Goal: Task Accomplishment & Management: Manage account settings

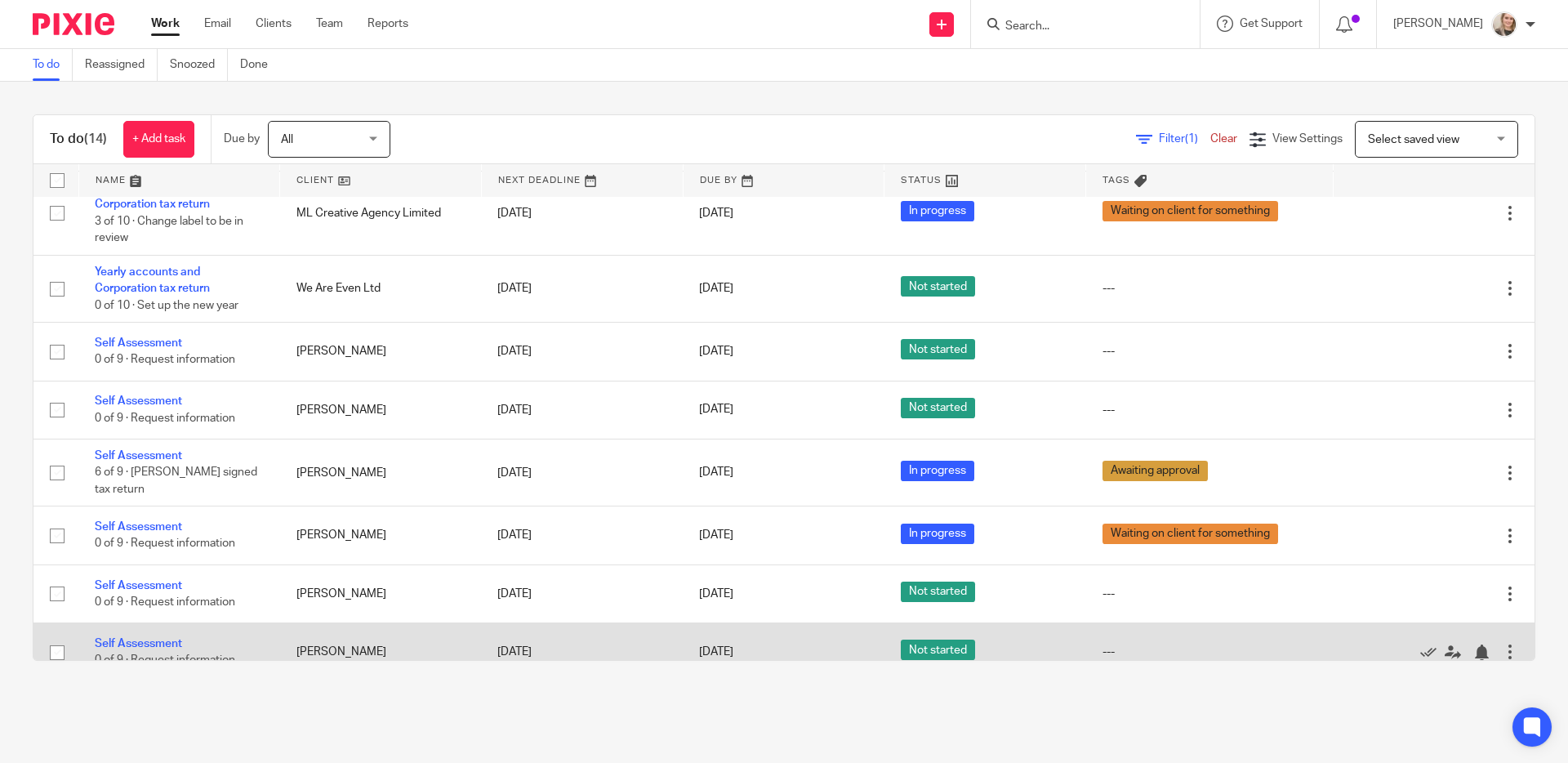
scroll to position [456, 0]
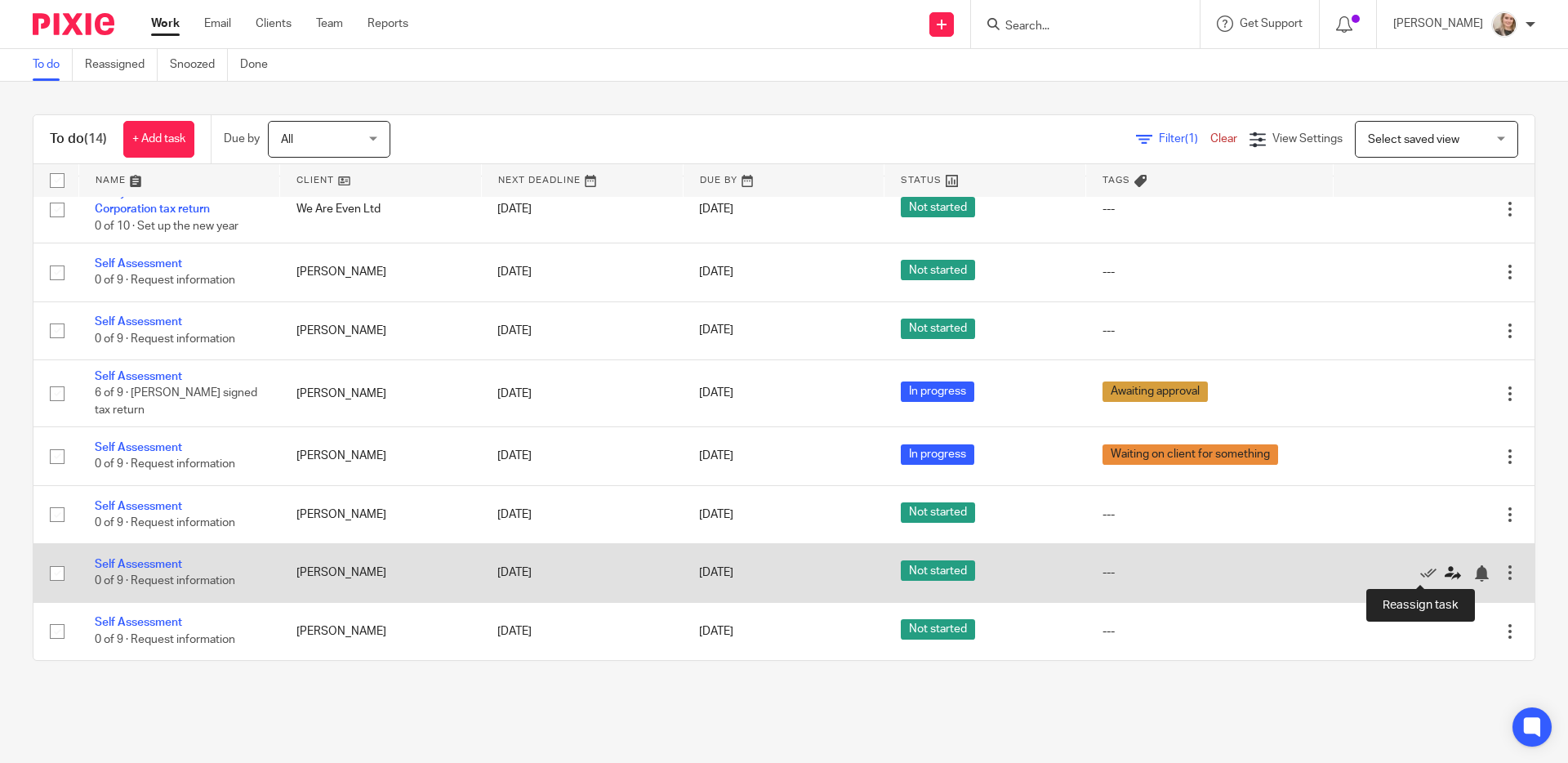
click at [1445, 575] on icon at bounding box center [1453, 574] width 16 height 16
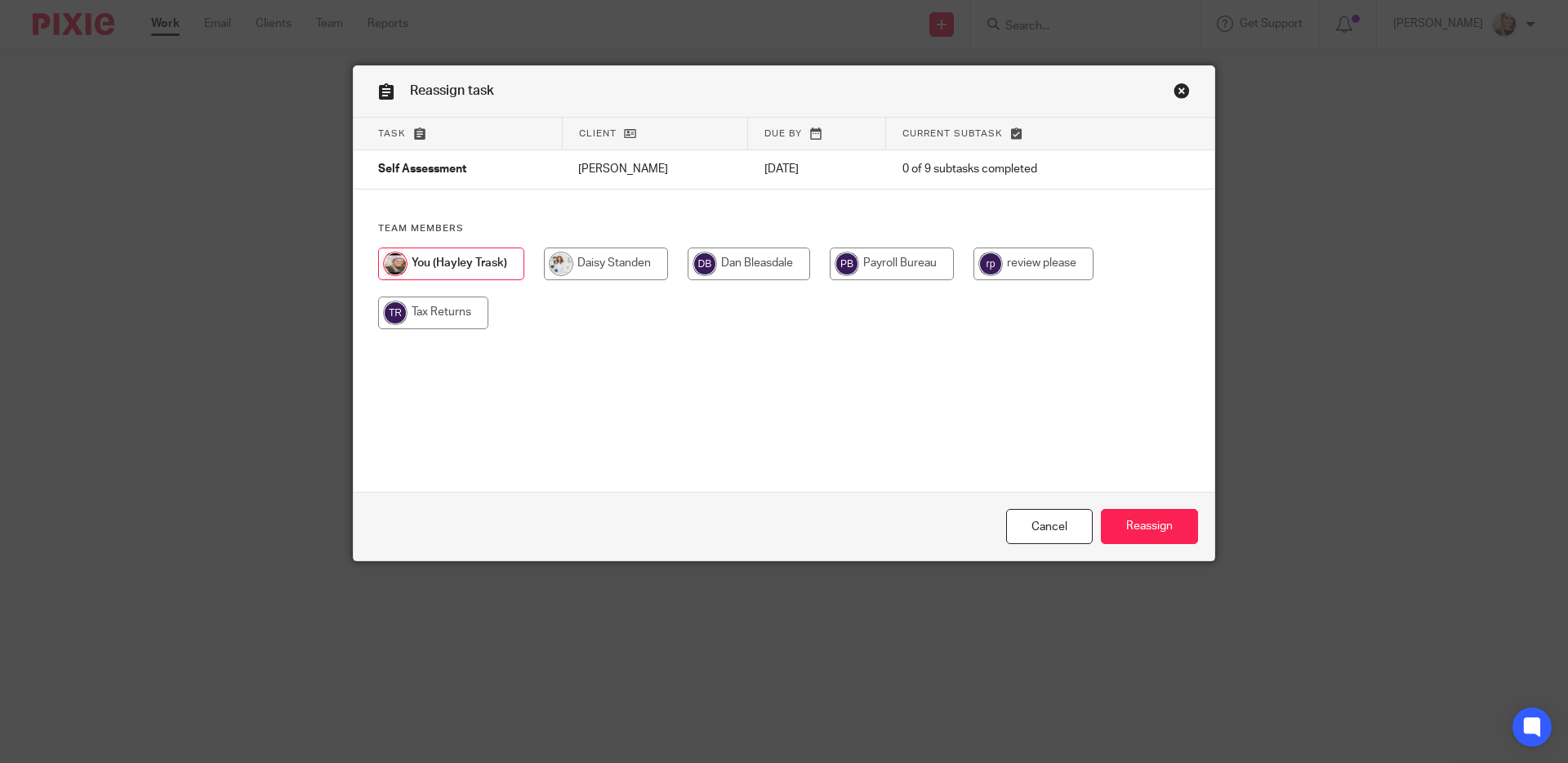
click at [620, 270] on input "radio" at bounding box center [606, 264] width 124 height 33
radio input "true"
click at [1186, 527] on input "Reassign" at bounding box center [1149, 525] width 97 height 35
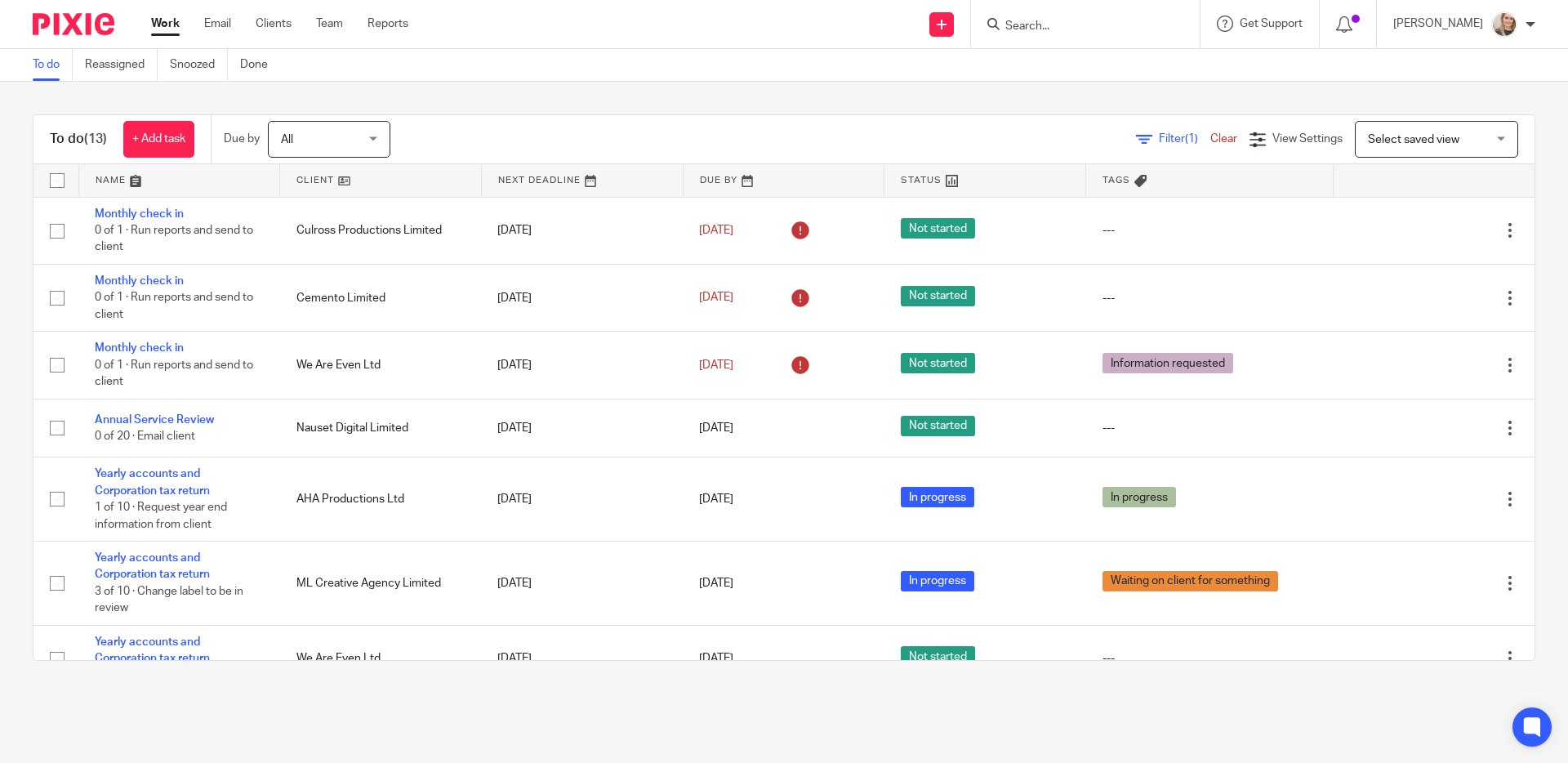
click at [1069, 27] on input "Search" at bounding box center [1077, 27] width 147 height 14
type input "amber"
click at [1079, 79] on link at bounding box center [1102, 88] width 203 height 24
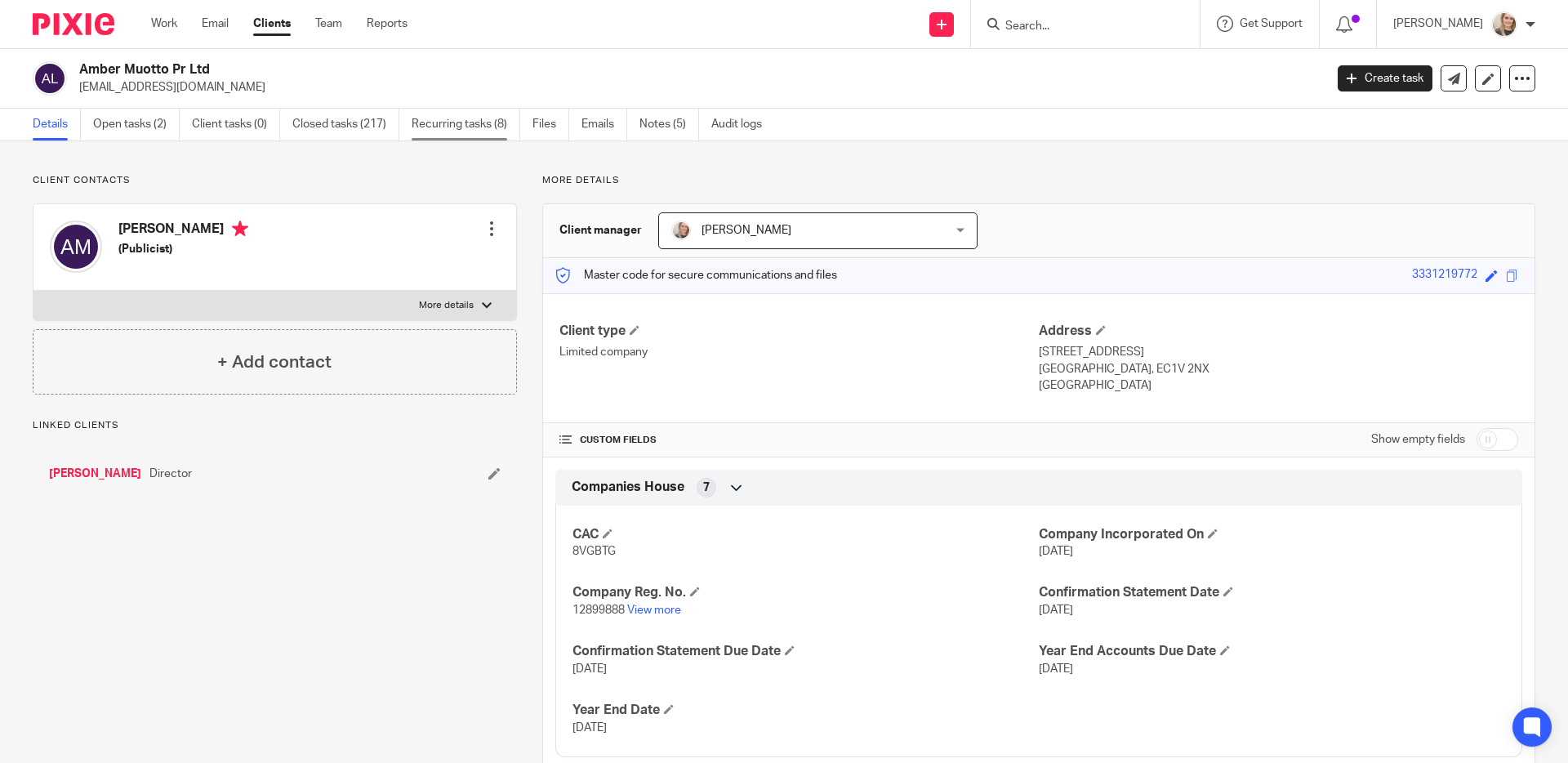
click at [418, 119] on link "Recurring tasks (8)" at bounding box center [466, 125] width 109 height 32
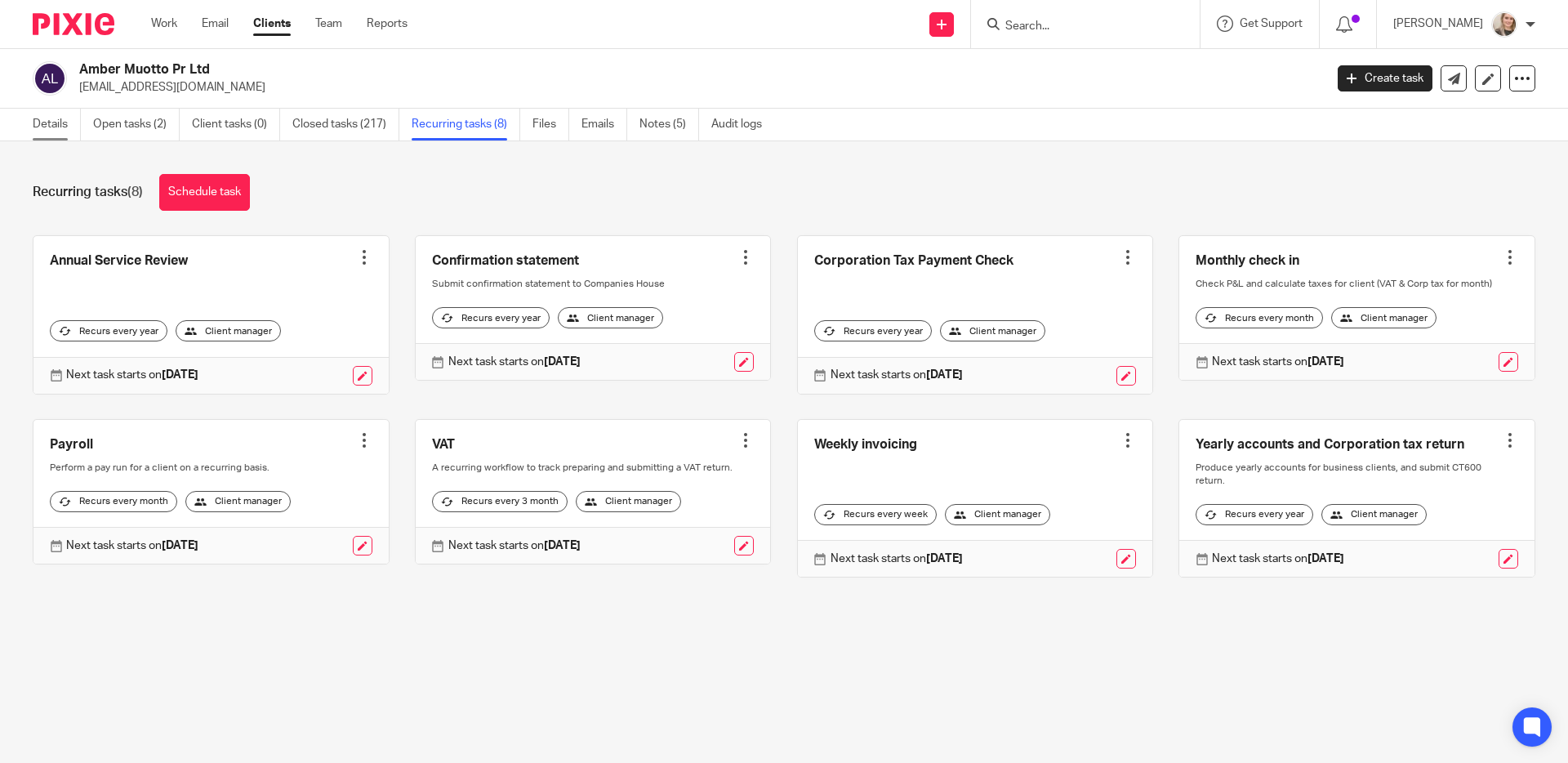
click at [52, 124] on link "Details" at bounding box center [57, 125] width 48 height 32
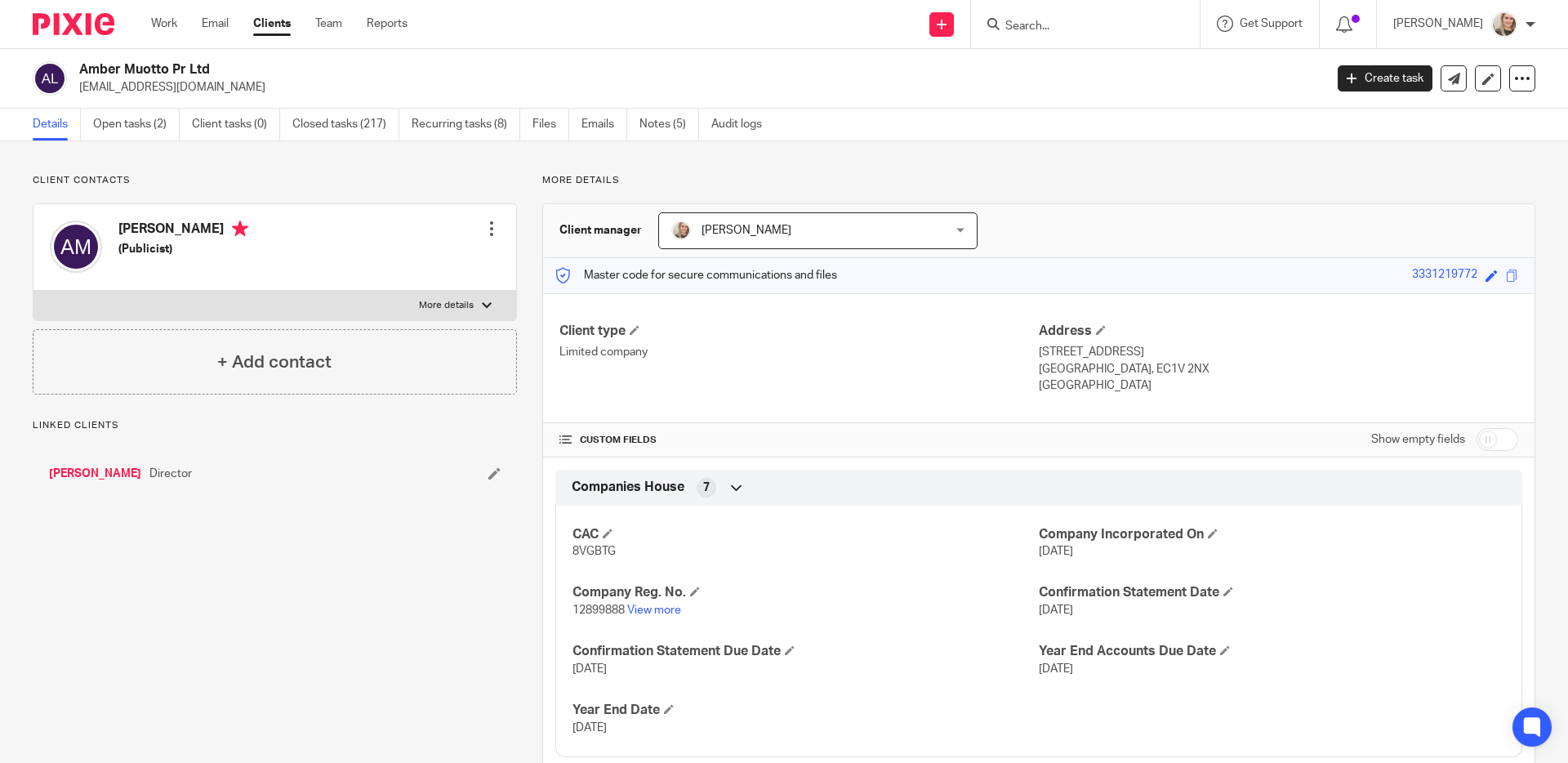
click at [818, 227] on span "[PERSON_NAME]" at bounding box center [793, 231] width 245 height 34
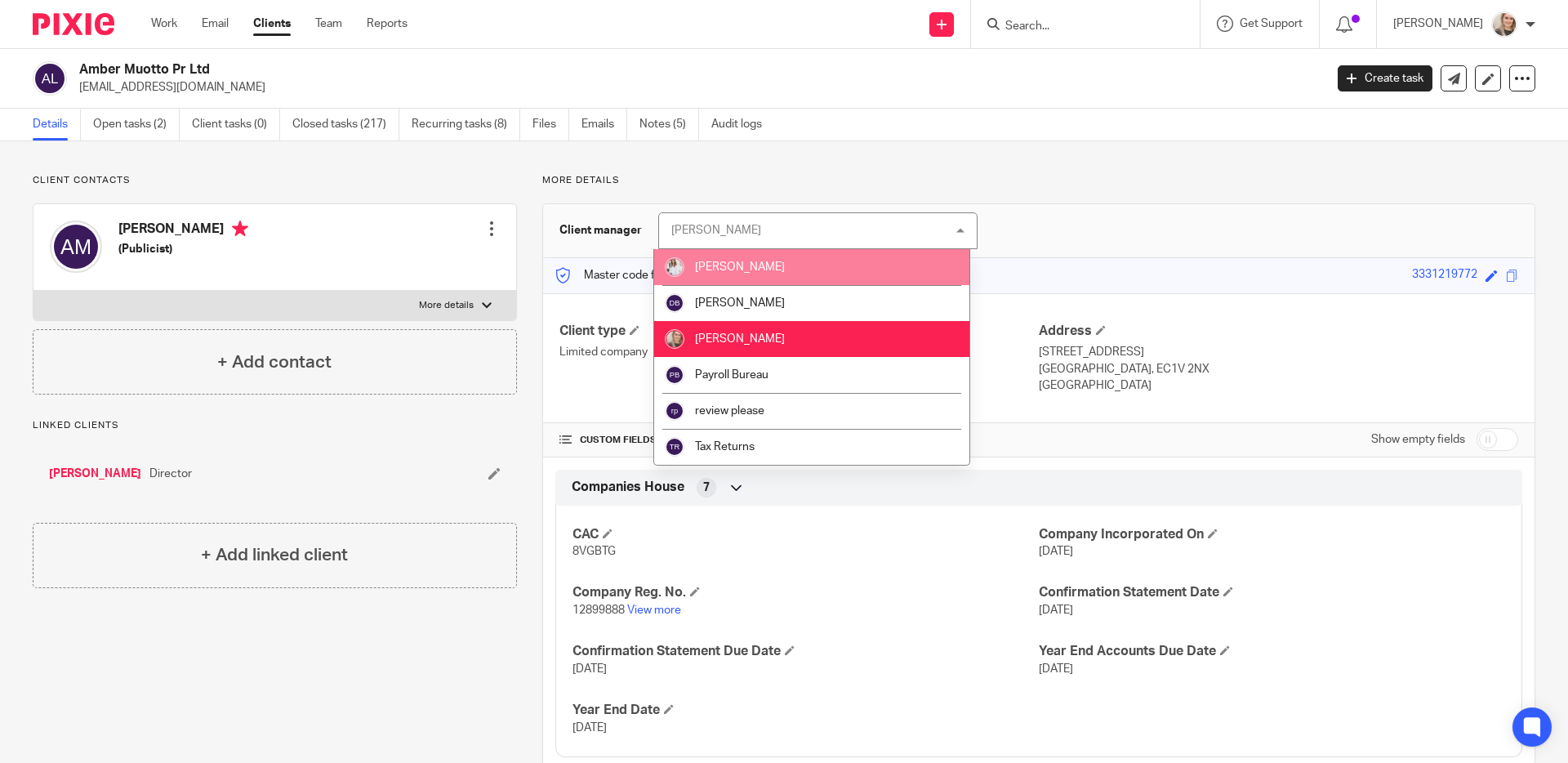
click at [794, 271] on li "[PERSON_NAME]" at bounding box center [811, 267] width 315 height 36
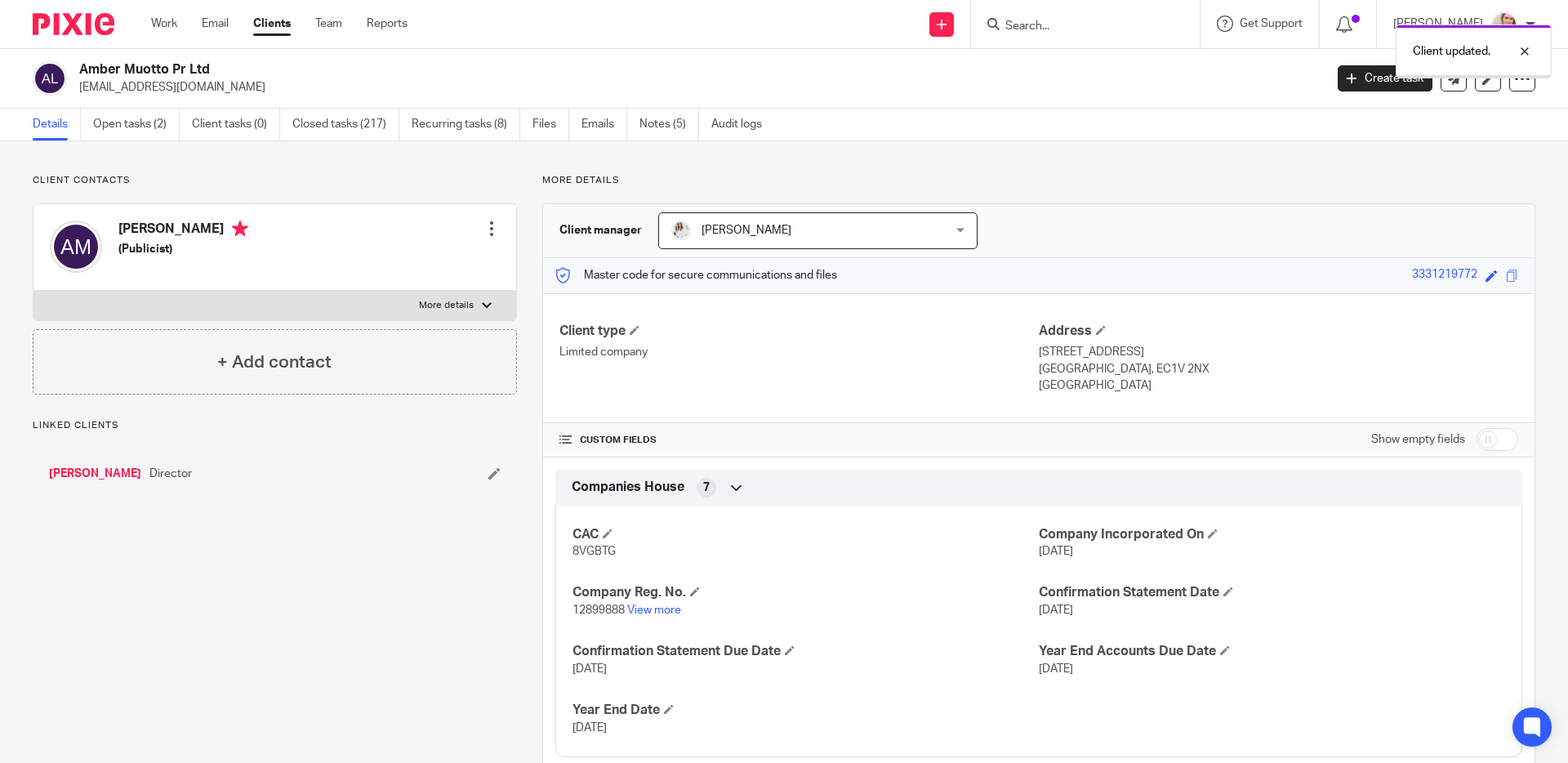
click at [1100, 31] on div "Client updated." at bounding box center [1168, 46] width 767 height 62
click at [1058, 25] on div "Client updated." at bounding box center [1168, 46] width 767 height 62
click at [1051, 24] on div "Client updated." at bounding box center [1168, 46] width 767 height 62
click at [1062, 20] on div "Client updated." at bounding box center [1168, 46] width 767 height 62
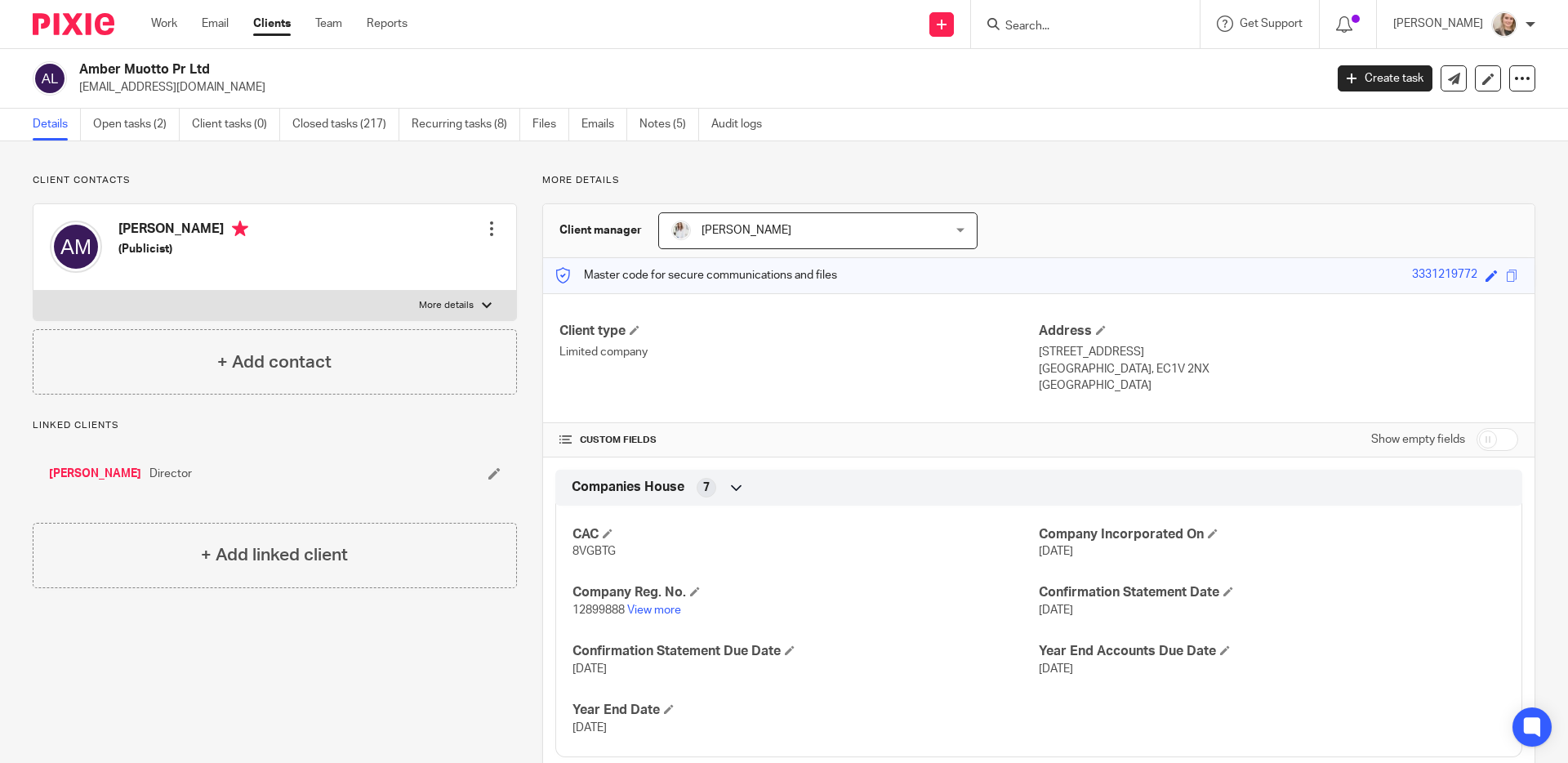
click at [1071, 19] on form at bounding box center [1090, 24] width 174 height 21
click at [1045, 28] on input "Search" at bounding box center [1077, 27] width 147 height 14
type input "rac"
click at [80, 33] on img at bounding box center [73, 24] width 81 height 22
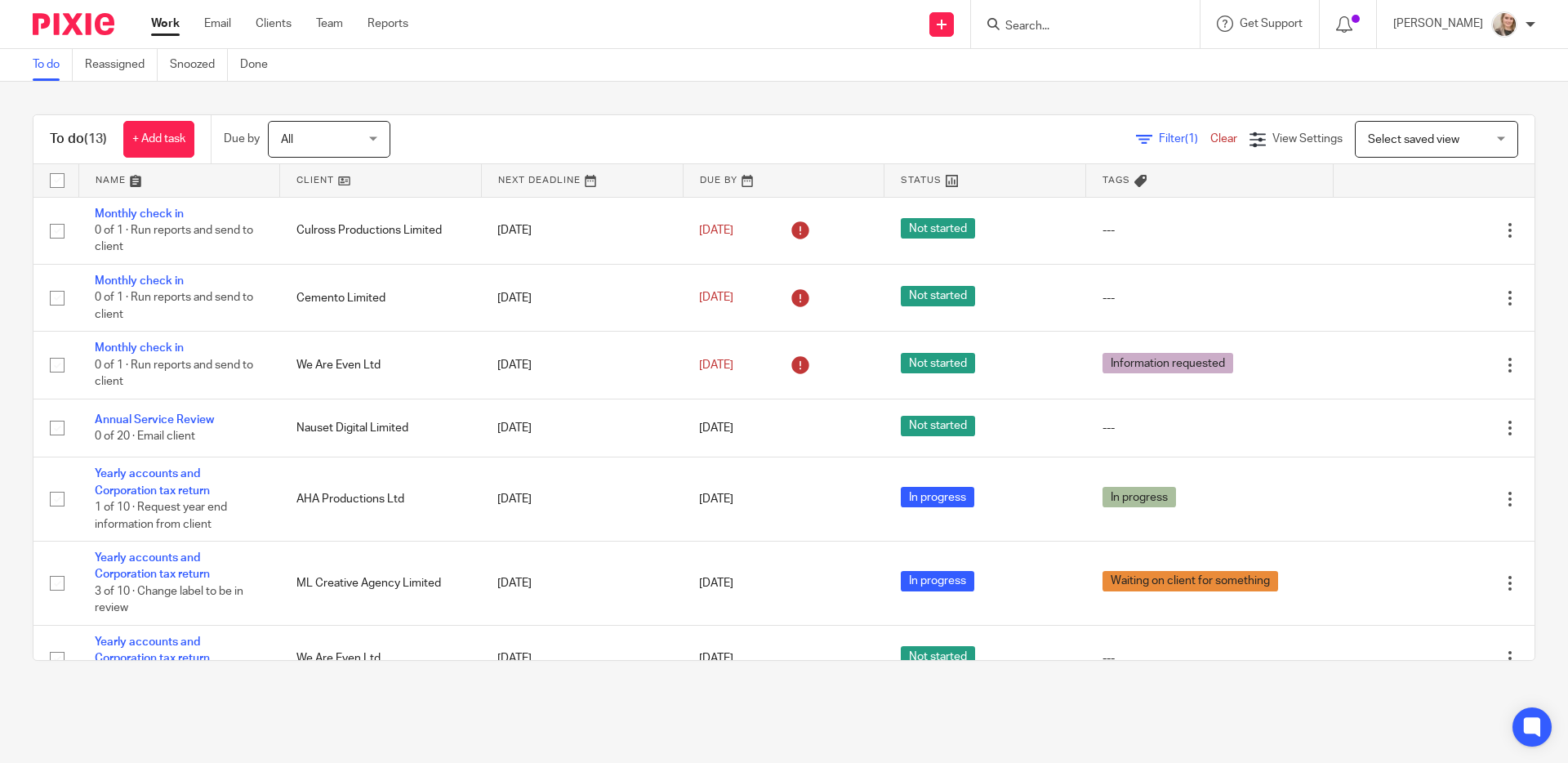
click at [1061, 28] on input "Search" at bounding box center [1077, 27] width 147 height 14
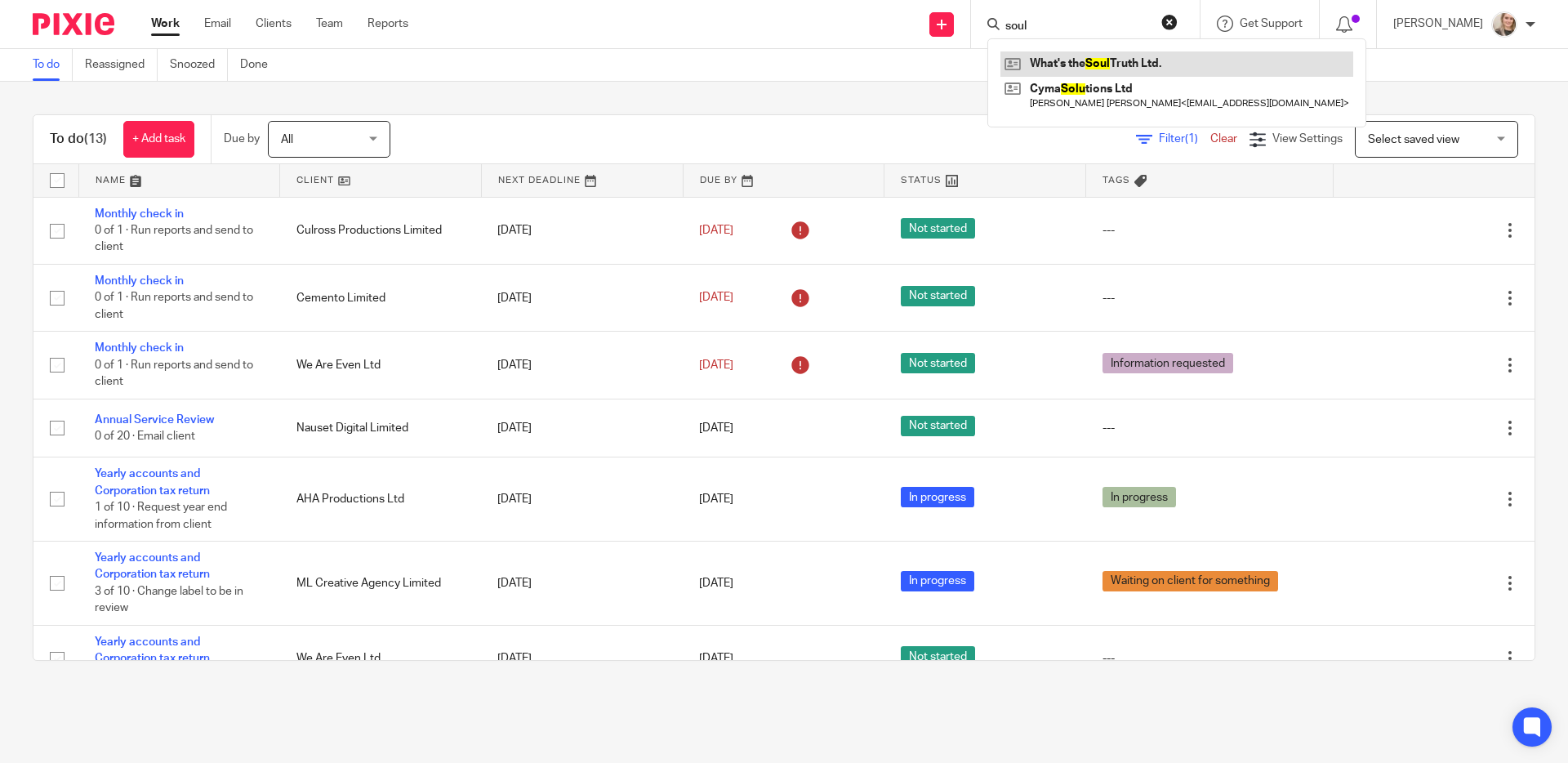
type input "soul"
click at [1097, 70] on link at bounding box center [1177, 63] width 353 height 24
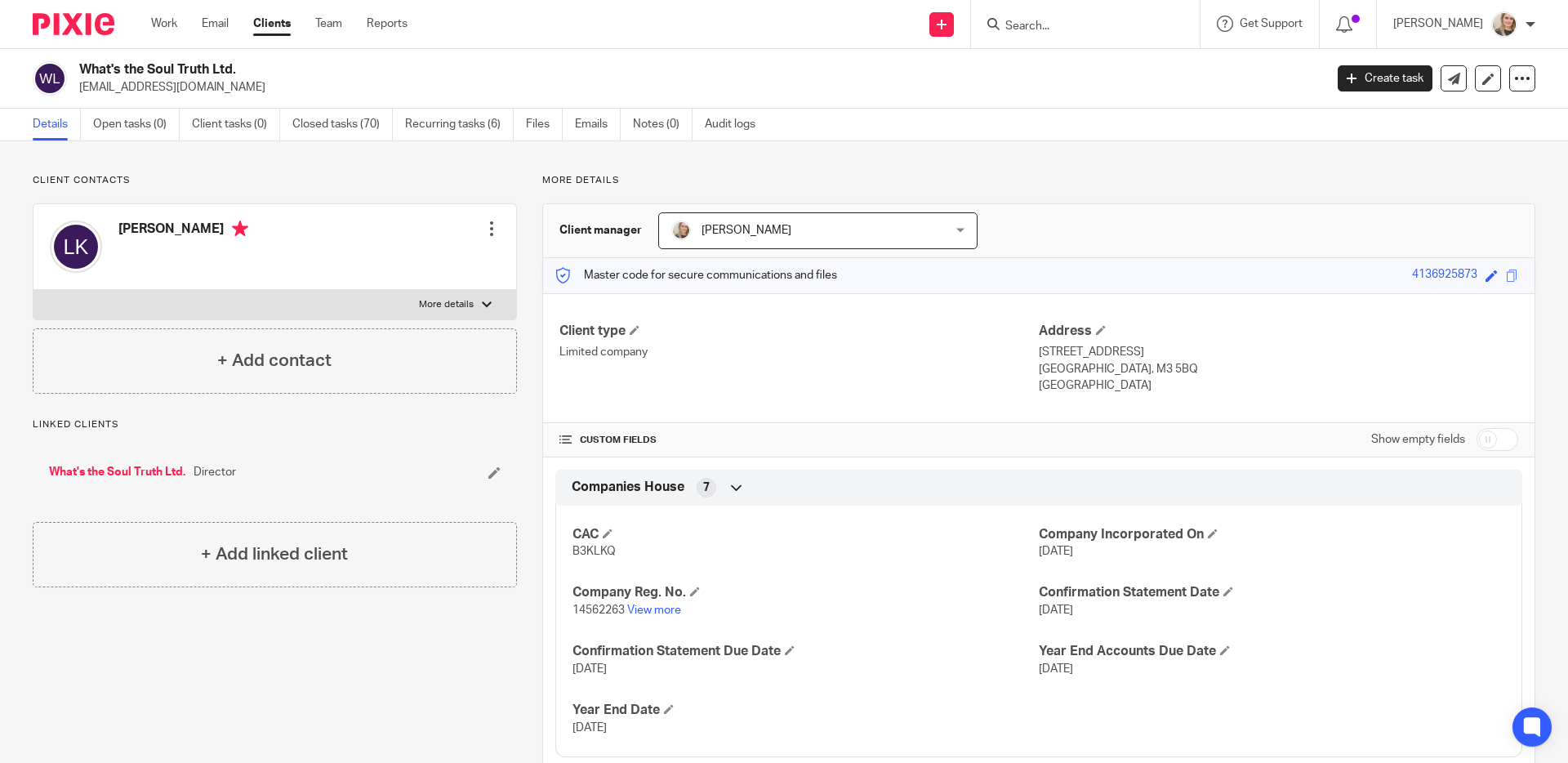
click at [121, 475] on link "What's the Soul Truth Ltd." at bounding box center [117, 472] width 137 height 16
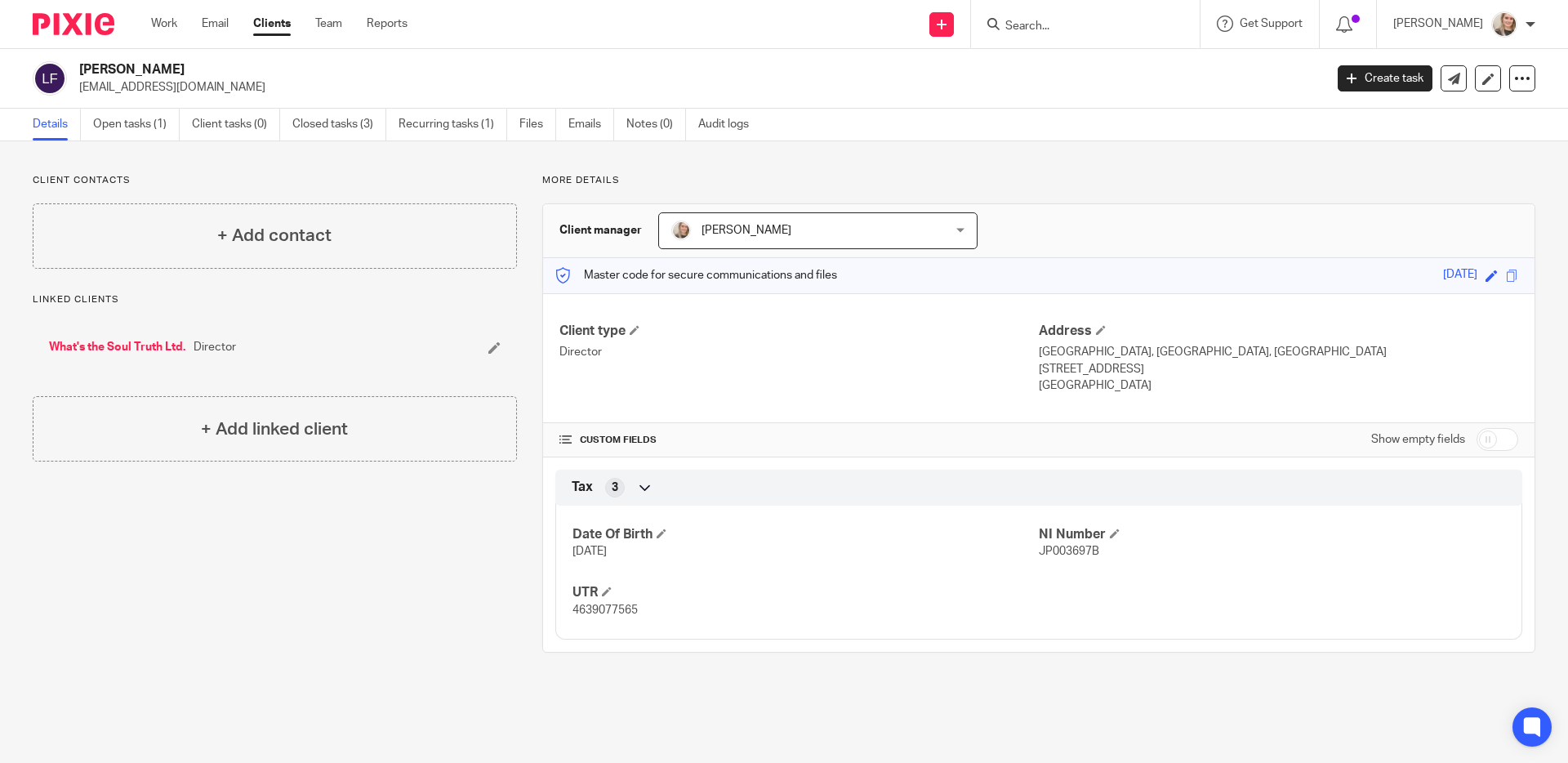
click at [105, 345] on link "What's the Soul Truth Ltd." at bounding box center [117, 347] width 137 height 16
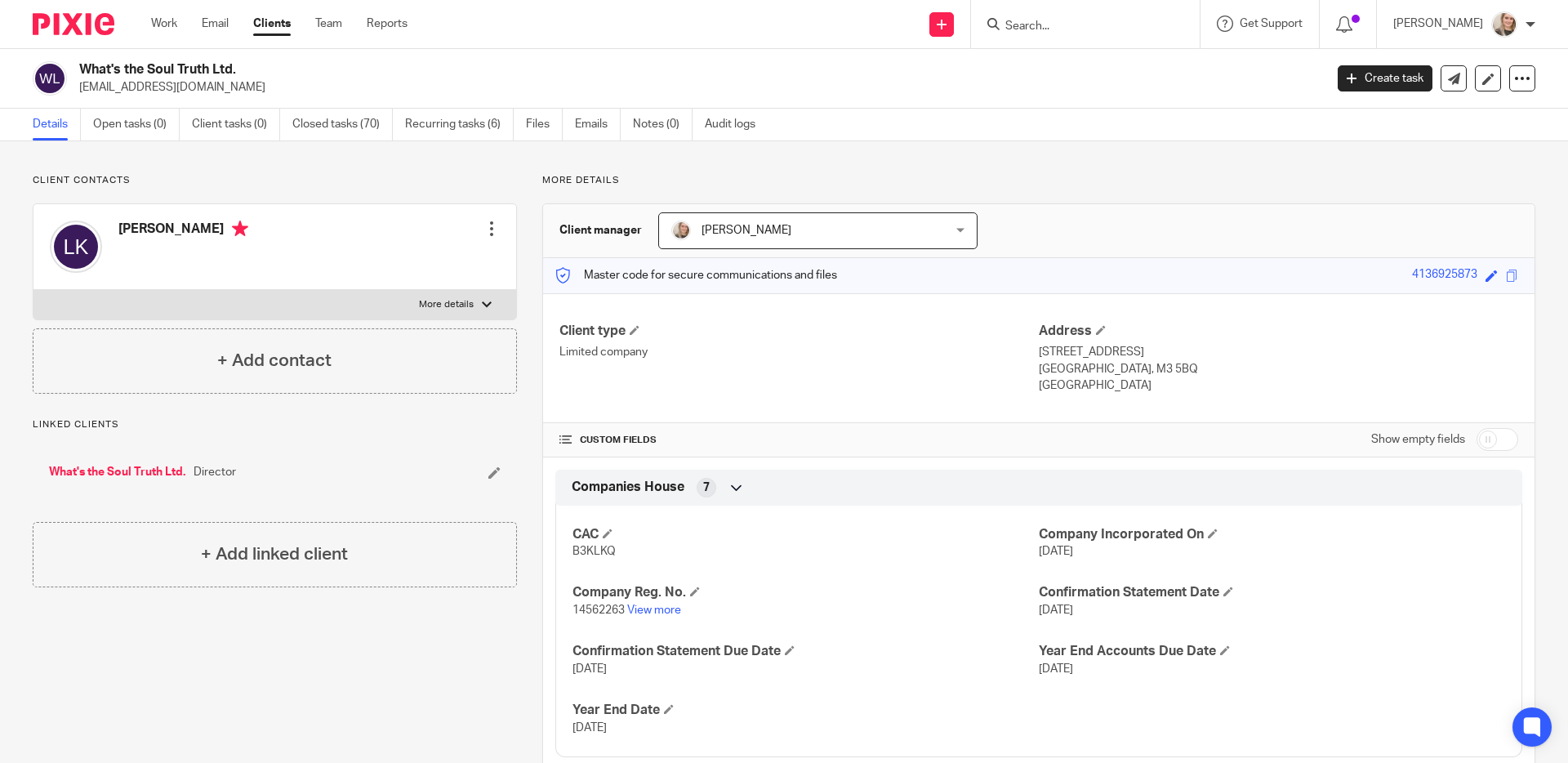
click at [85, 28] on img at bounding box center [73, 24] width 81 height 22
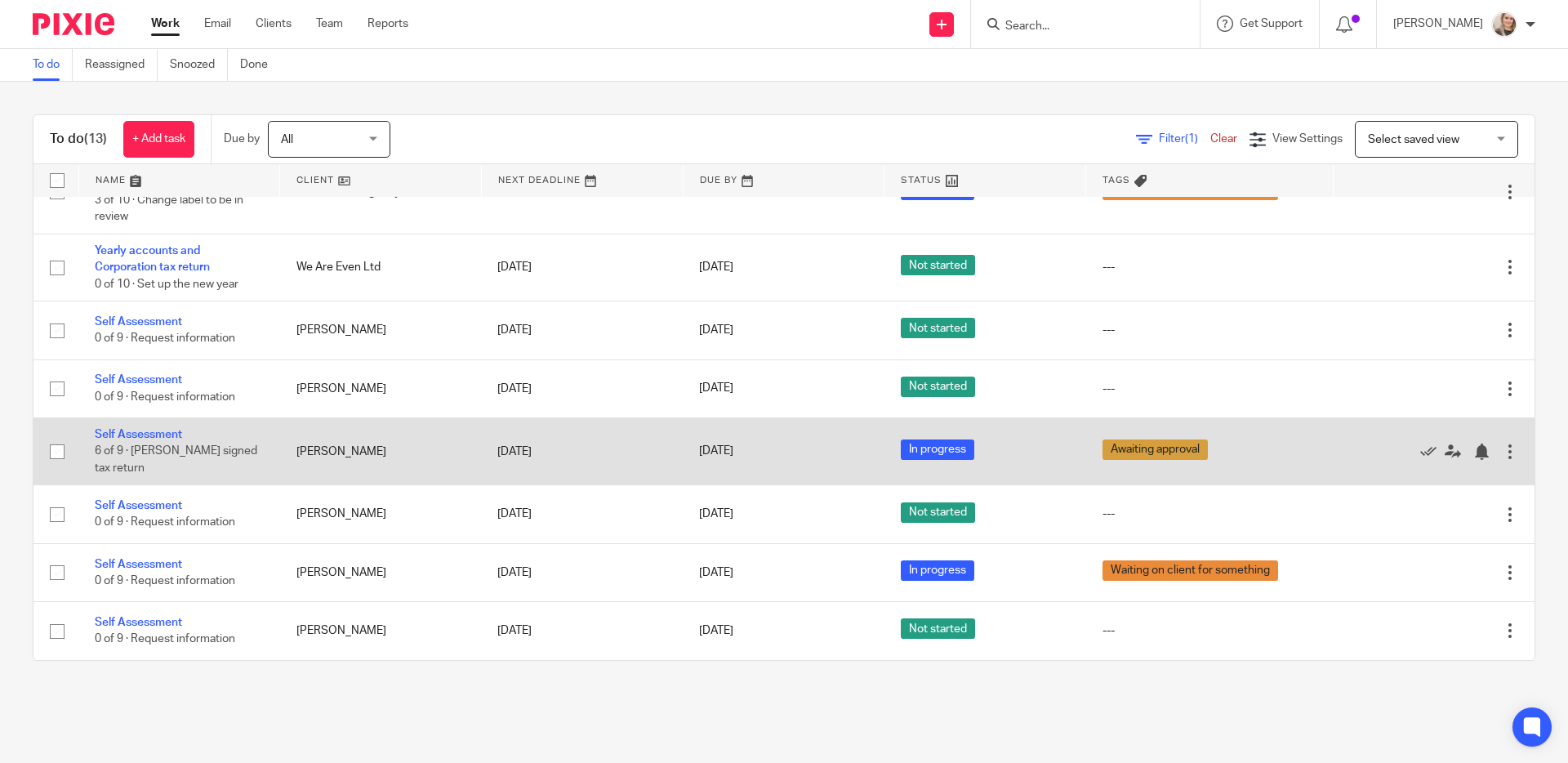
scroll to position [397, 0]
